Goal: Transaction & Acquisition: Obtain resource

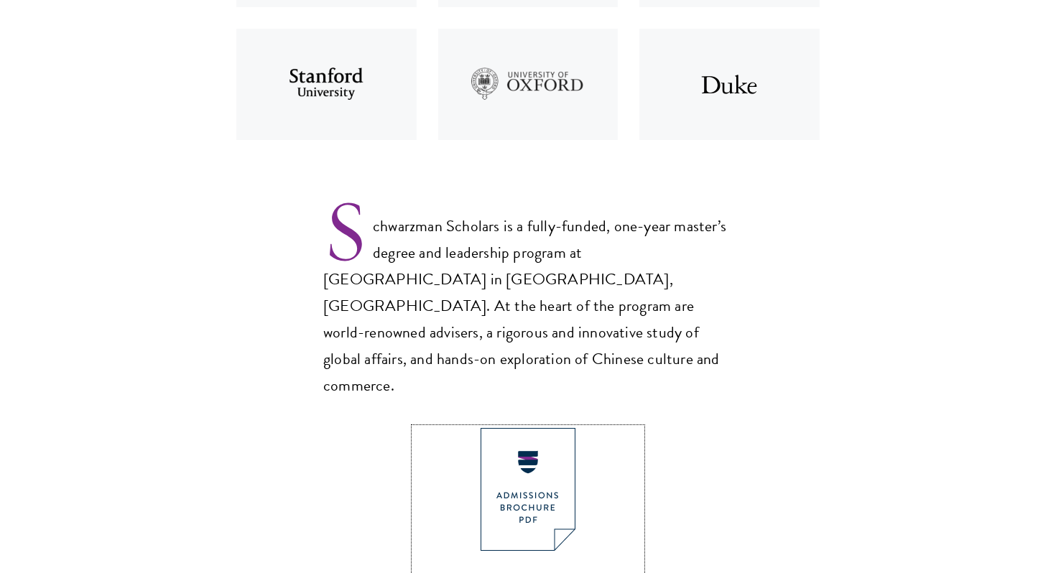
scroll to position [793, 0]
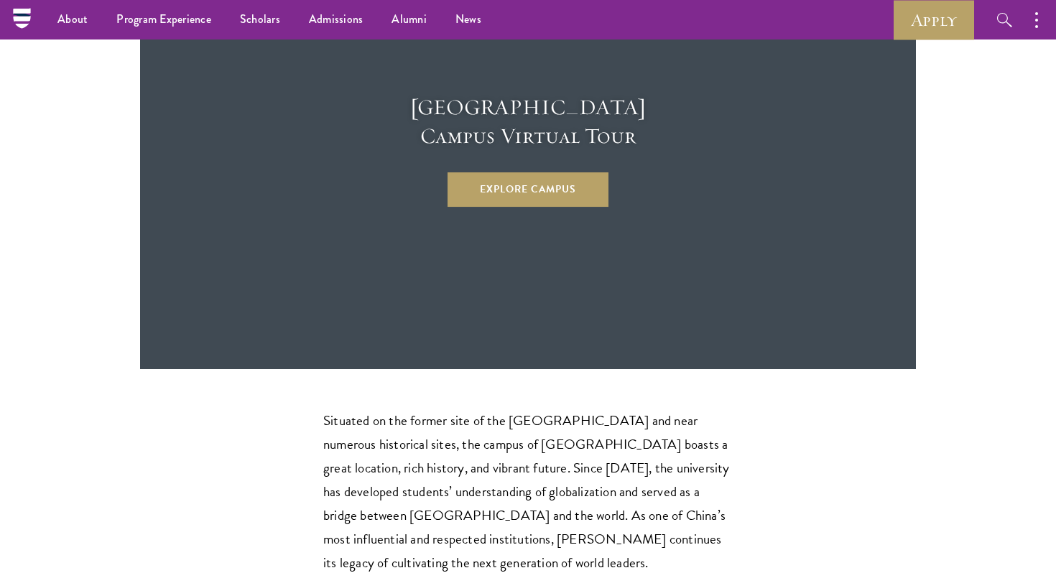
scroll to position [3910, 0]
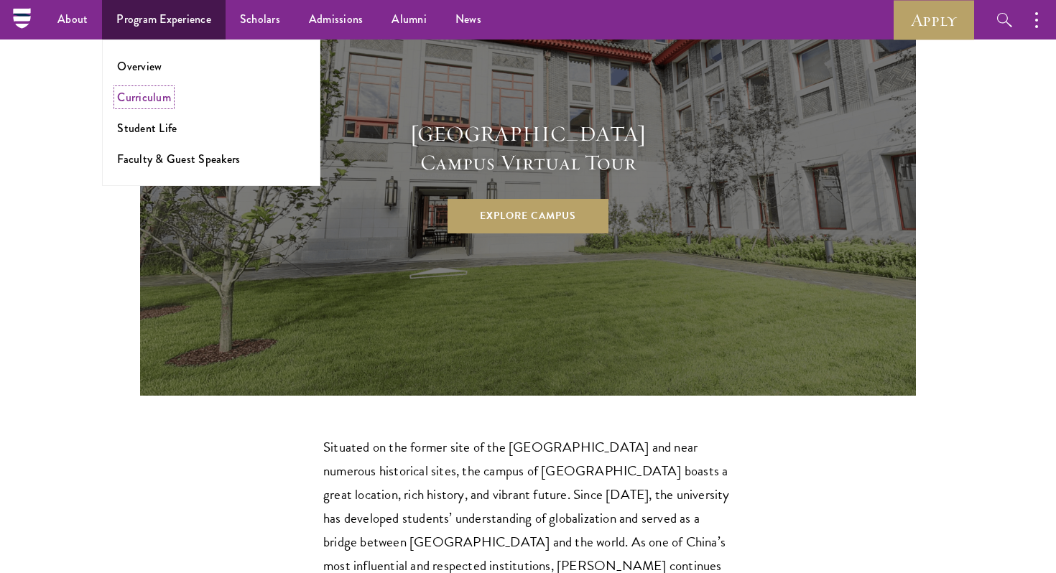
click at [146, 96] on link "Curriculum" at bounding box center [144, 97] width 54 height 17
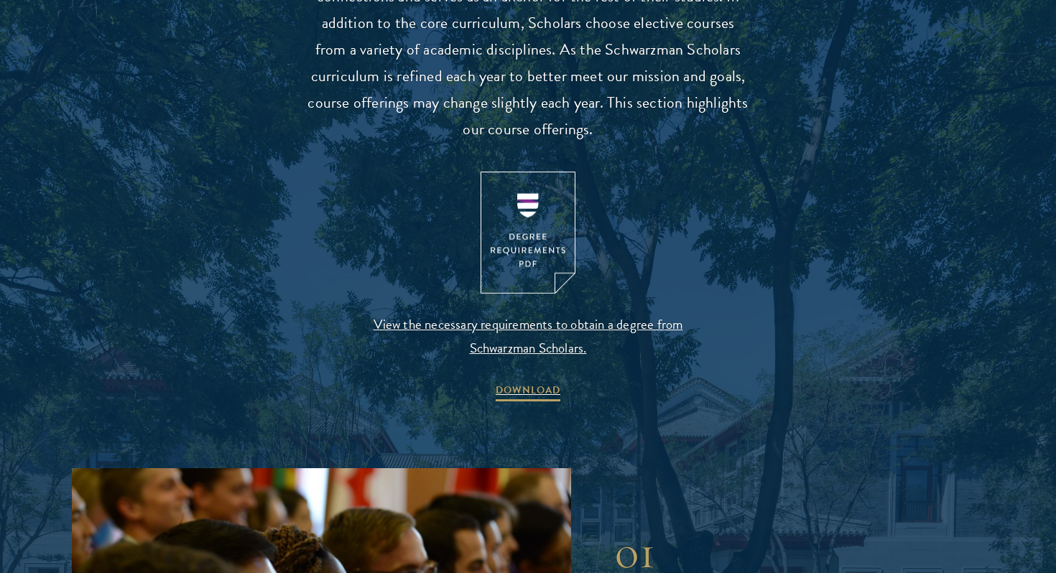
scroll to position [1435, 0]
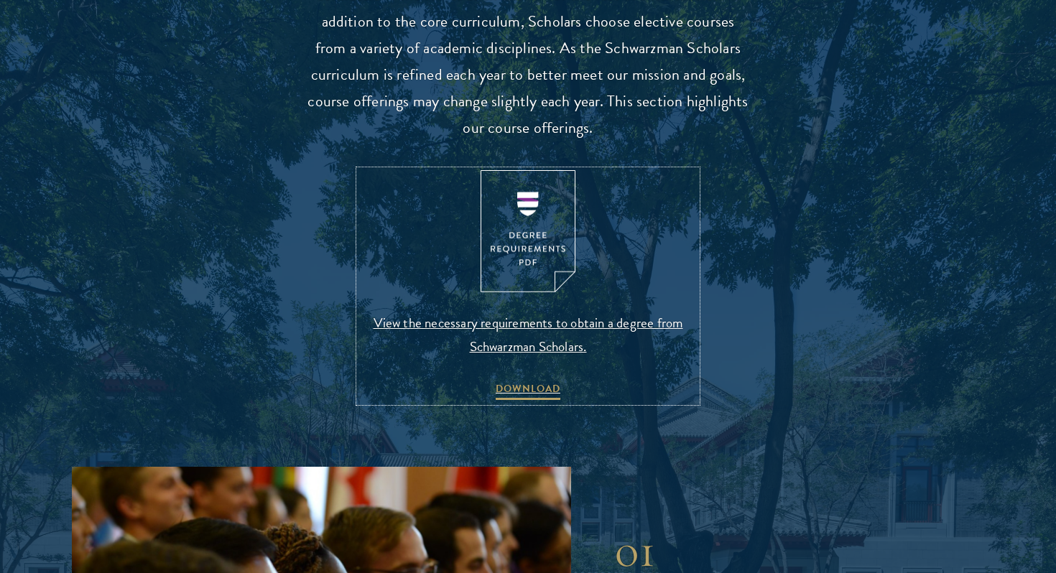
click at [546, 222] on img at bounding box center [528, 231] width 95 height 123
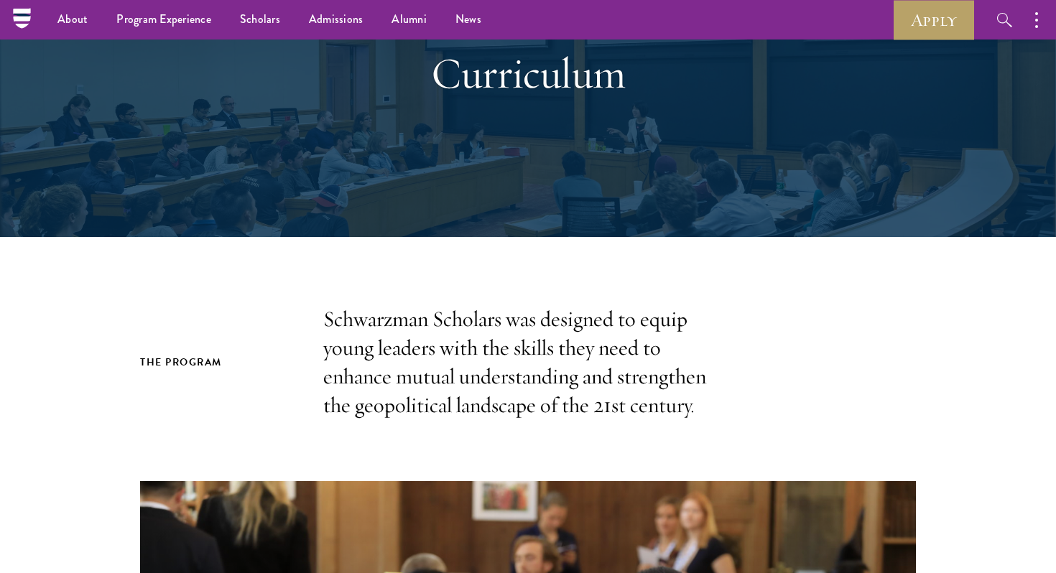
scroll to position [0, 0]
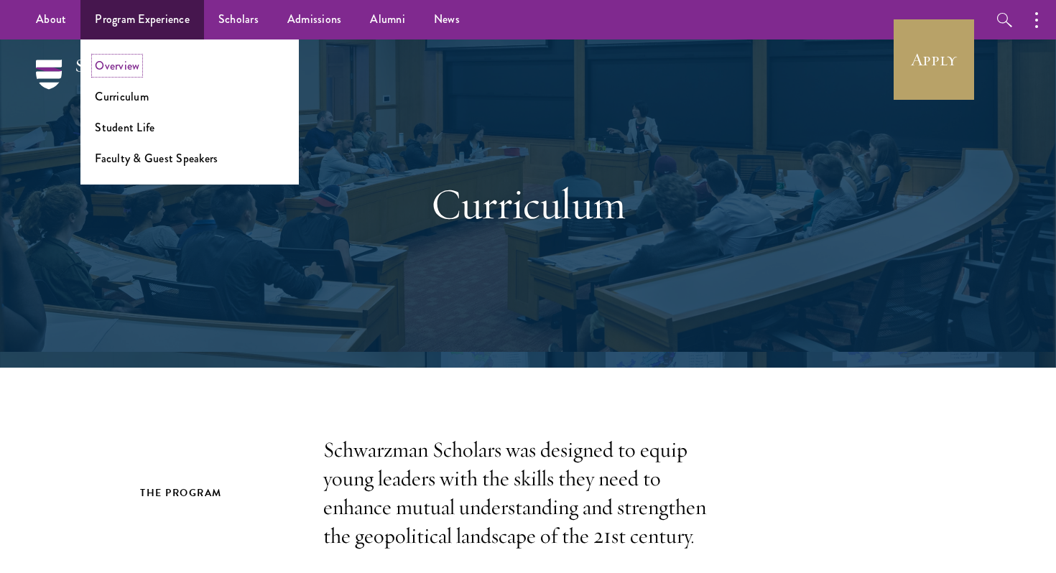
click at [124, 70] on link "Overview" at bounding box center [117, 65] width 45 height 17
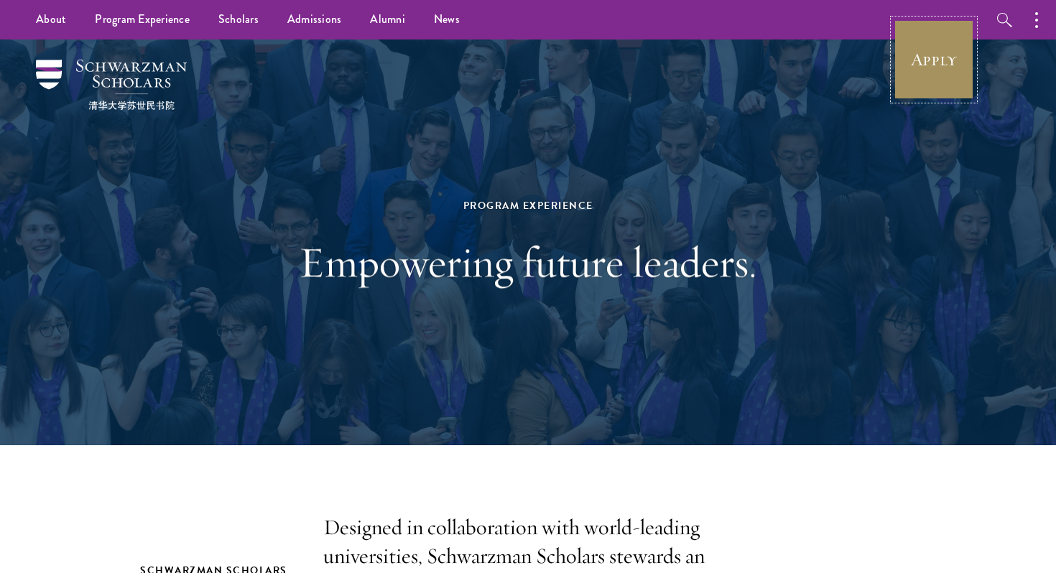
click at [897, 77] on link "Apply" at bounding box center [934, 59] width 80 height 80
click at [918, 74] on link "Apply" at bounding box center [934, 59] width 80 height 80
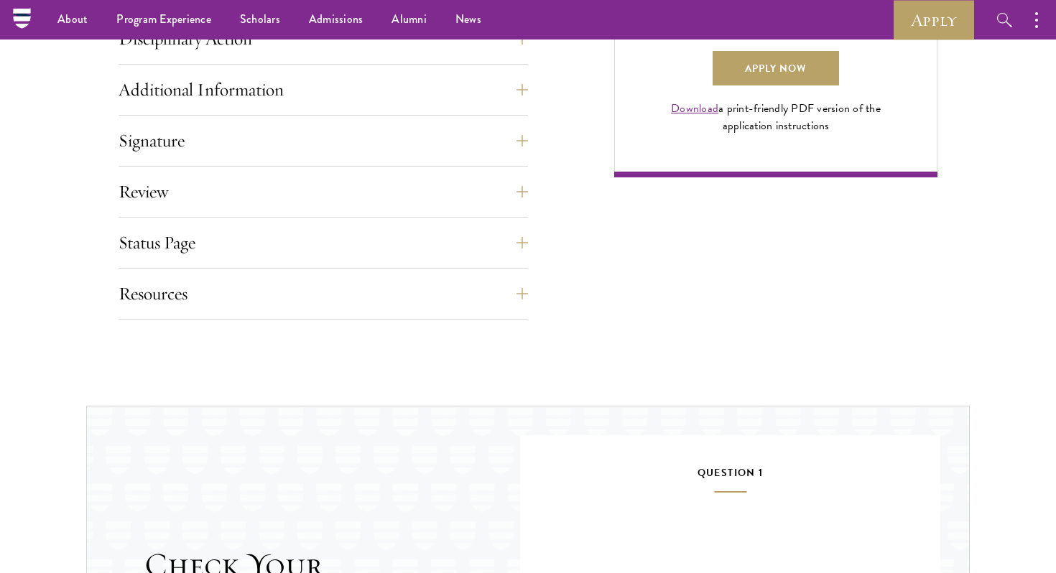
scroll to position [1003, 0]
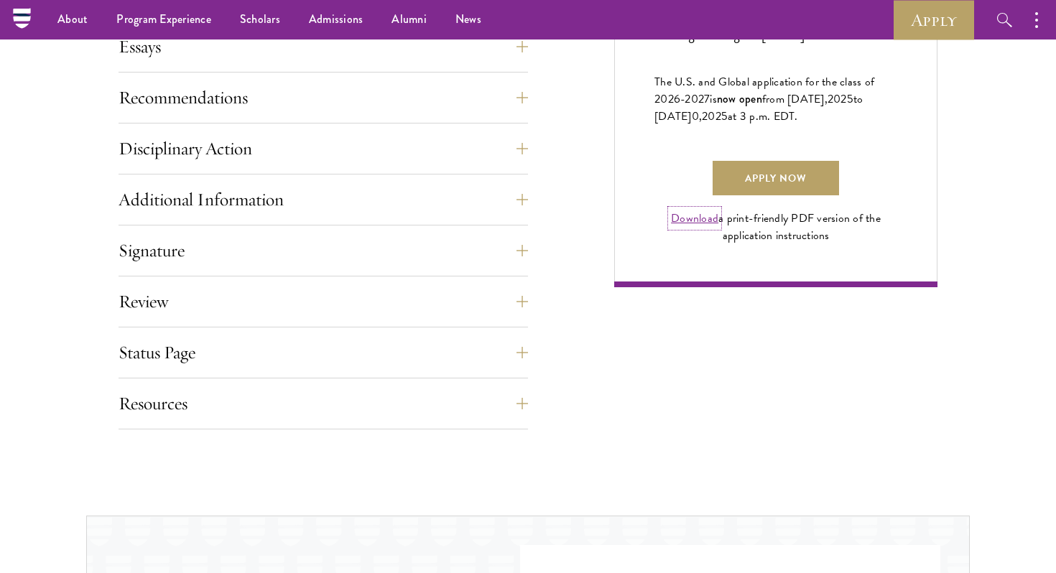
click at [697, 227] on link "Download" at bounding box center [694, 218] width 47 height 17
